Goal: Task Accomplishment & Management: Use online tool/utility

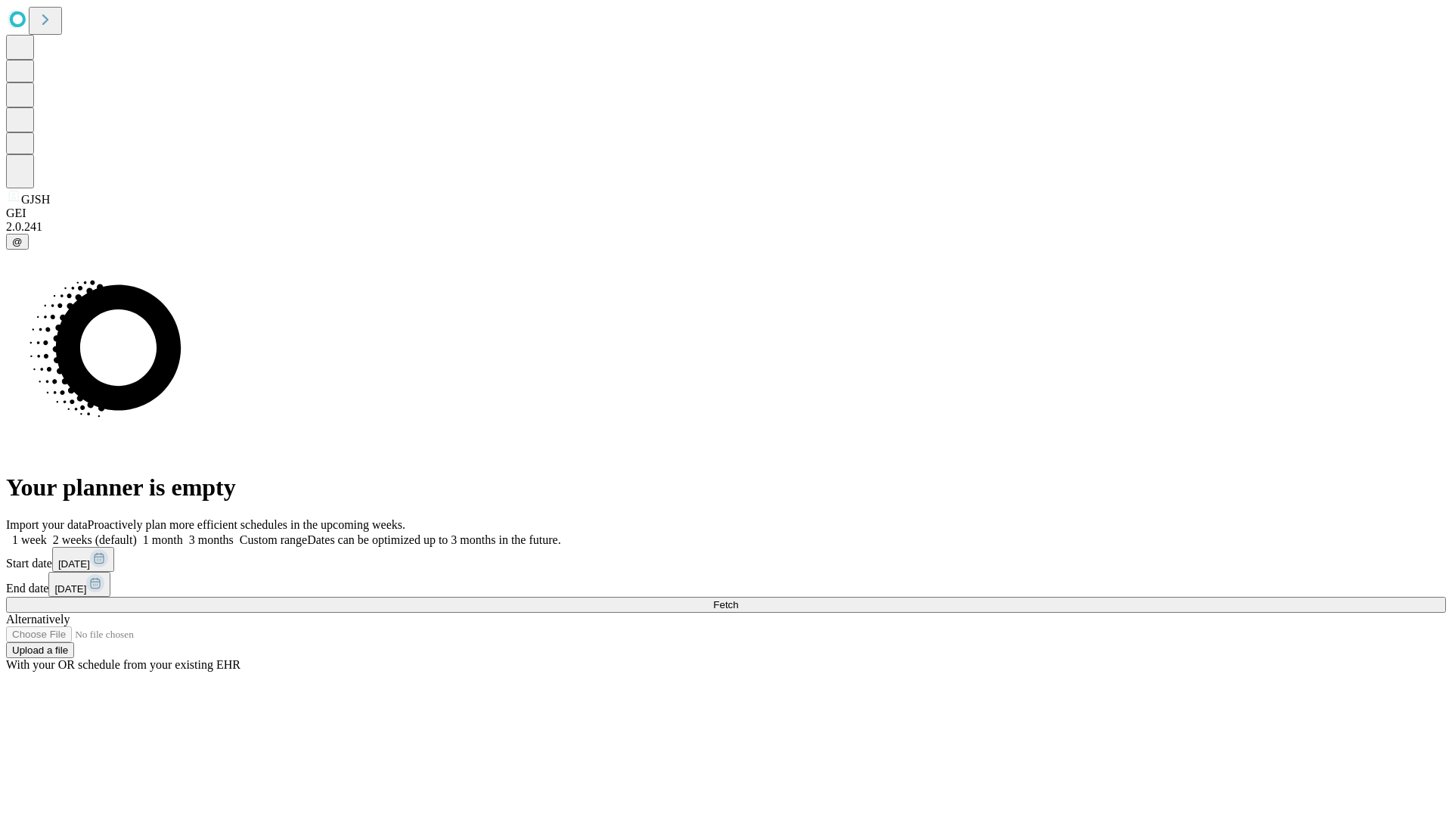
click at [738, 599] on span "Fetch" at bounding box center [725, 604] width 25 height 11
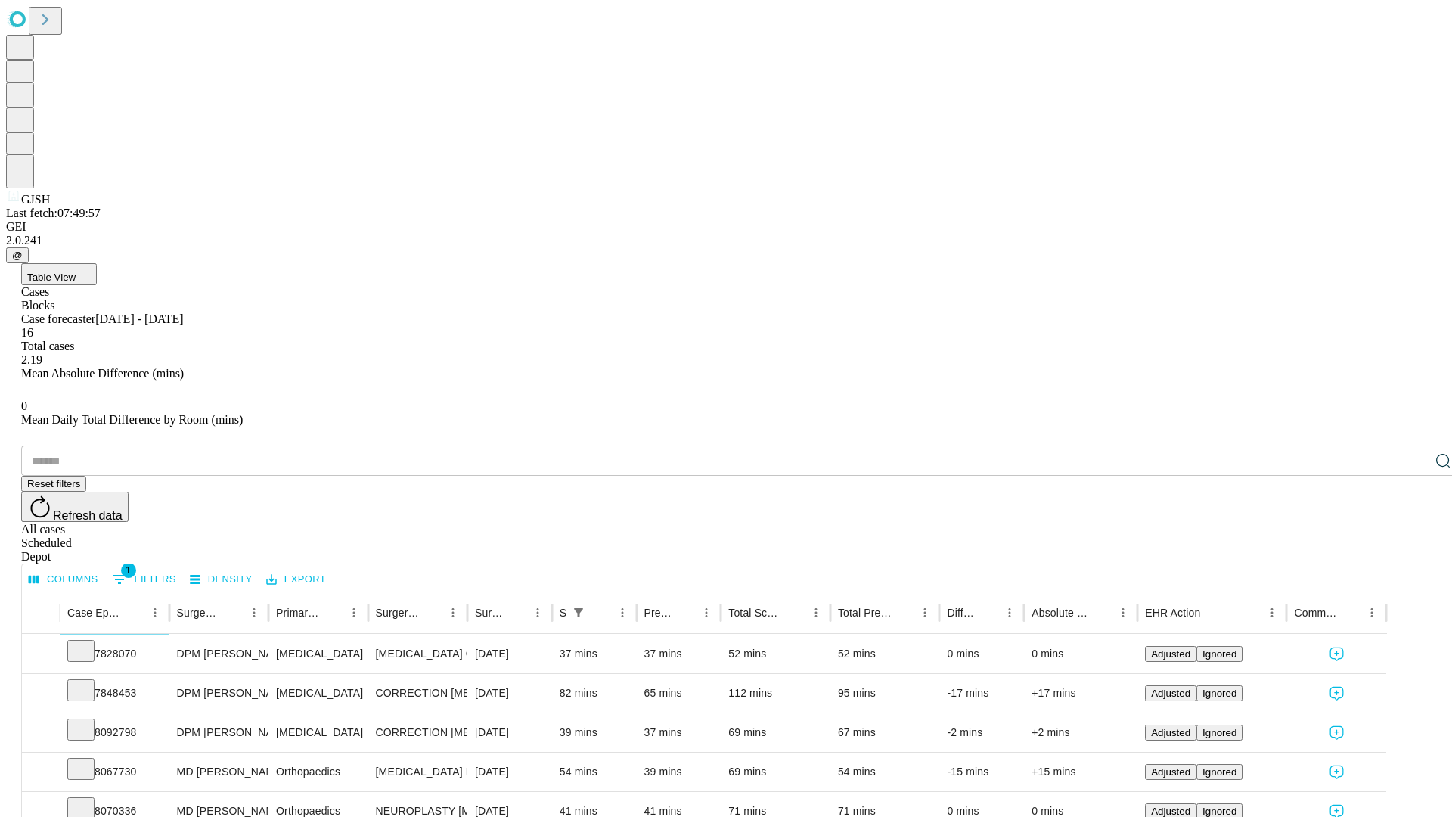
click at [89, 642] on icon at bounding box center [80, 649] width 15 height 15
